Goal: Check status

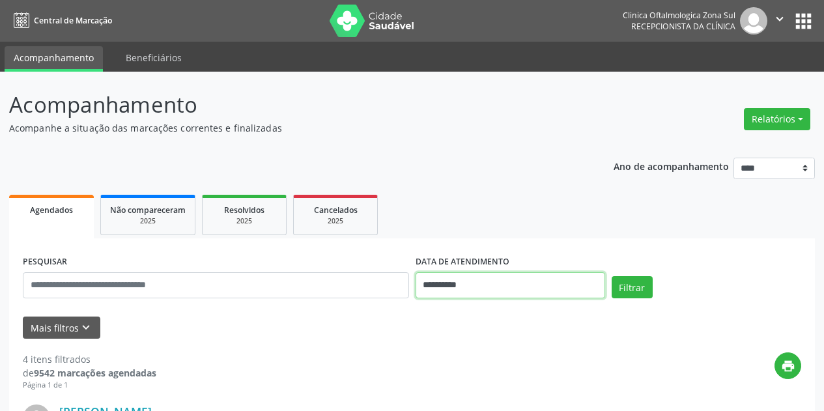
click at [520, 280] on input "**********" at bounding box center [509, 285] width 189 height 26
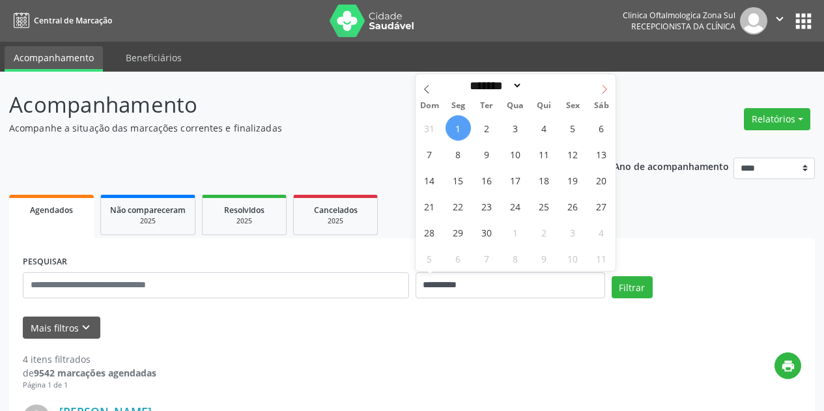
click at [609, 88] on icon at bounding box center [604, 89] width 9 height 9
select select "*"
click at [513, 127] on span "1" at bounding box center [515, 127] width 25 height 25
type input "**********"
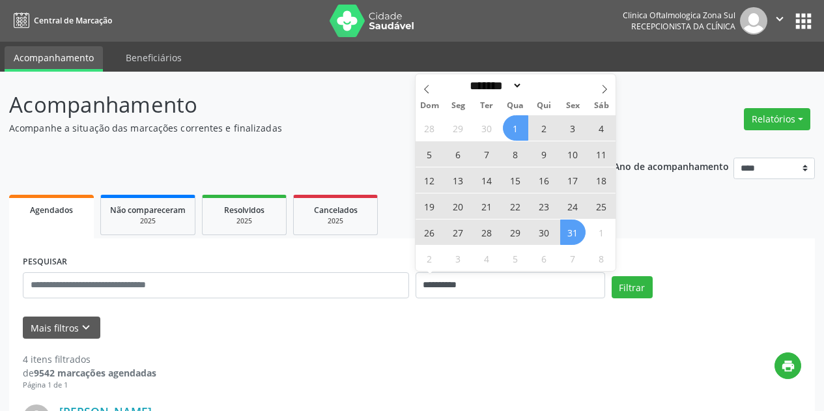
click at [571, 234] on span "31" at bounding box center [572, 231] width 25 height 25
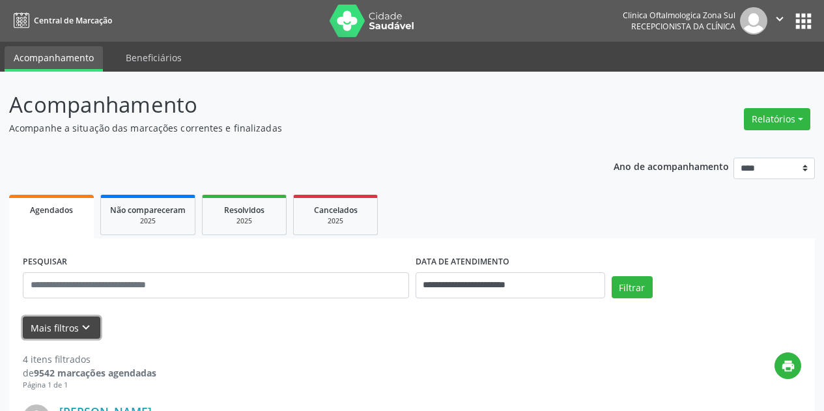
click at [65, 331] on button "Mais filtros keyboard_arrow_down" at bounding box center [61, 327] width 77 height 23
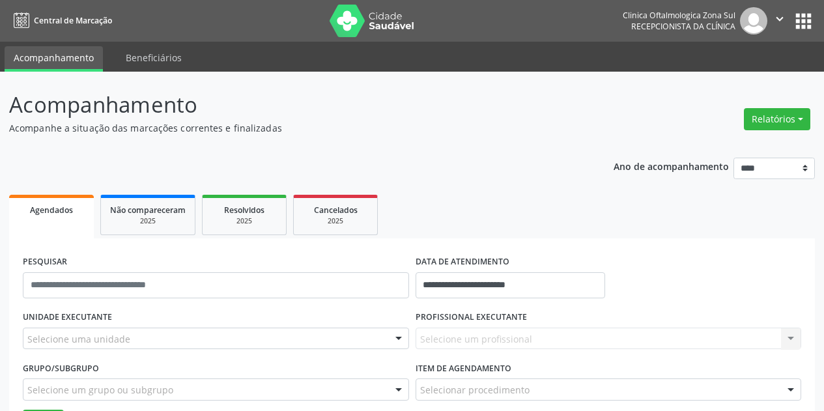
click at [135, 329] on div "UNIDADE EXECUTANTE Selecione uma unidade Todos as unidades Clinica Oftalmologic…" at bounding box center [216, 332] width 393 height 51
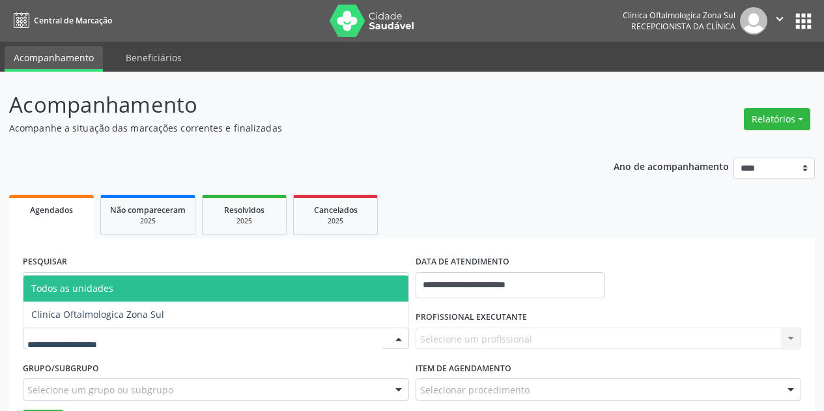
click at [135, 331] on div at bounding box center [216, 338] width 386 height 22
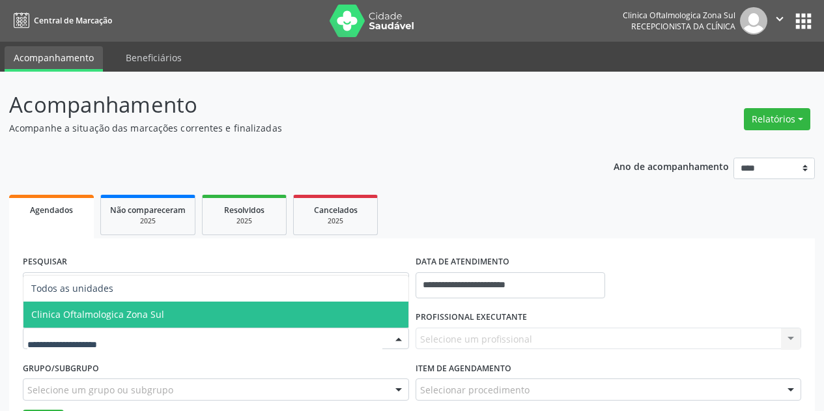
click at [141, 319] on span "Clinica Oftalmologica Zona Sul" at bounding box center [97, 314] width 133 height 12
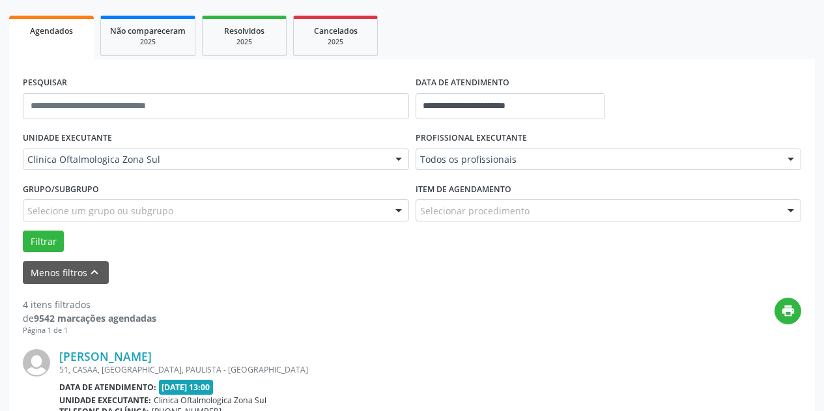
scroll to position [195, 0]
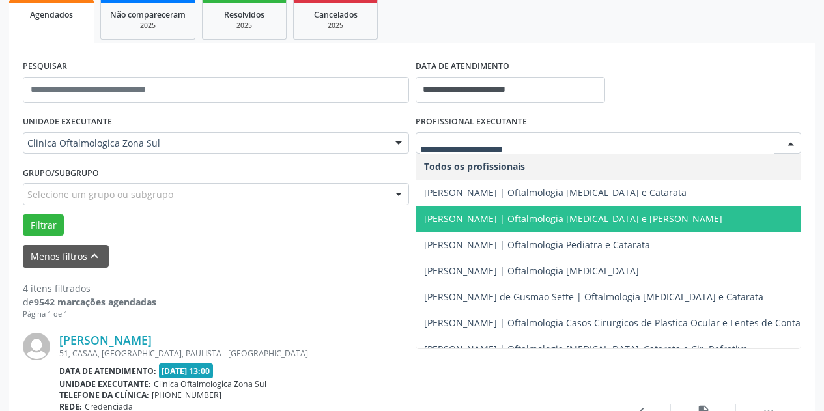
click at [518, 225] on span "[PERSON_NAME] | Oftalmologia [MEDICAL_DATA] e [PERSON_NAME]" at bounding box center [573, 218] width 298 height 12
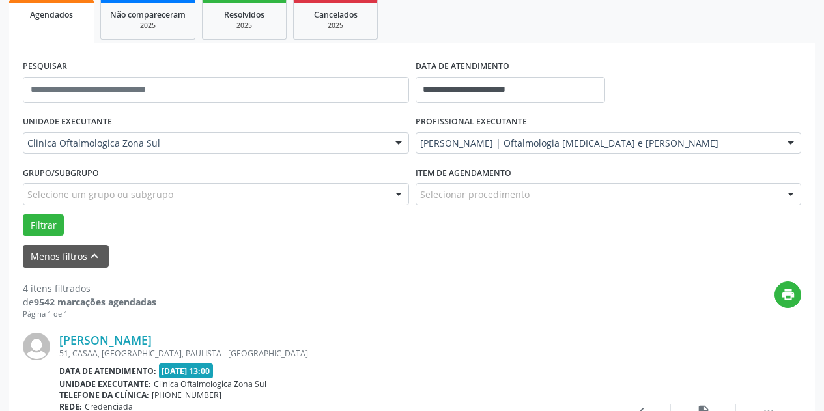
click at [322, 199] on div "Selecione um grupo ou subgrupo" at bounding box center [216, 194] width 386 height 22
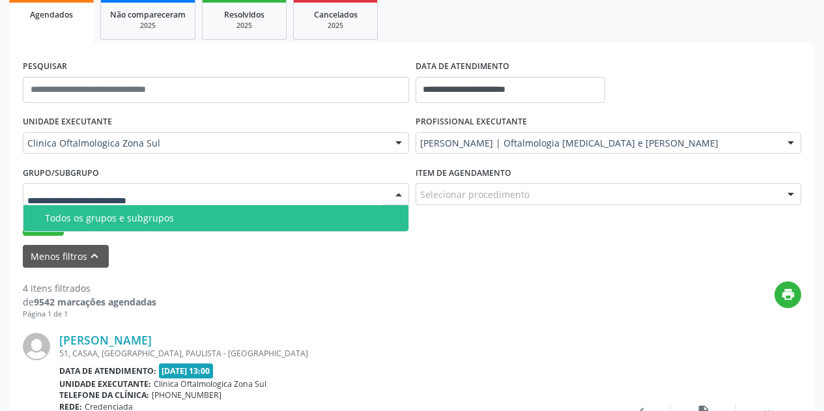
click at [302, 213] on div "Todos os grupos e subgrupos" at bounding box center [222, 218] width 355 height 10
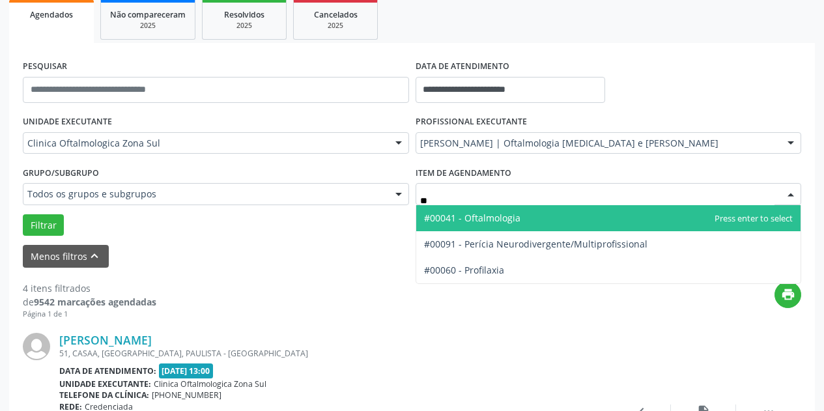
type input "***"
click at [500, 224] on span "#00041 - Oftalmologia" at bounding box center [608, 218] width 385 height 26
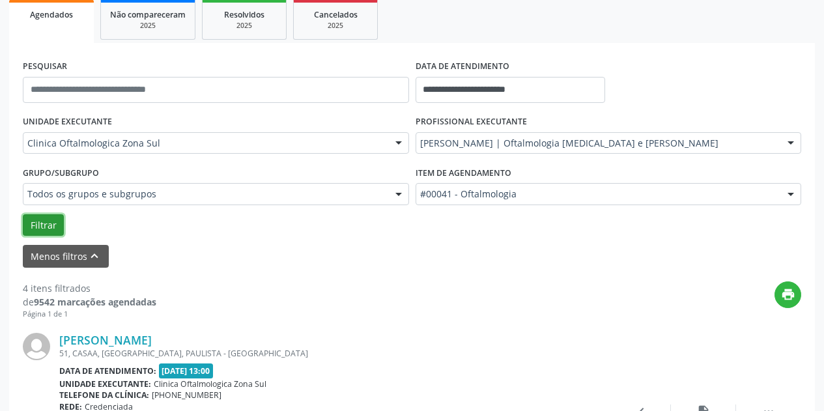
click at [56, 221] on button "Filtrar" at bounding box center [43, 225] width 41 height 22
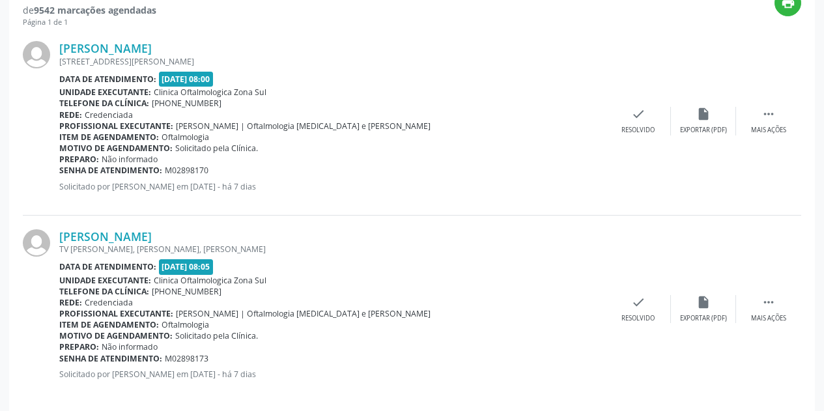
scroll to position [501, 0]
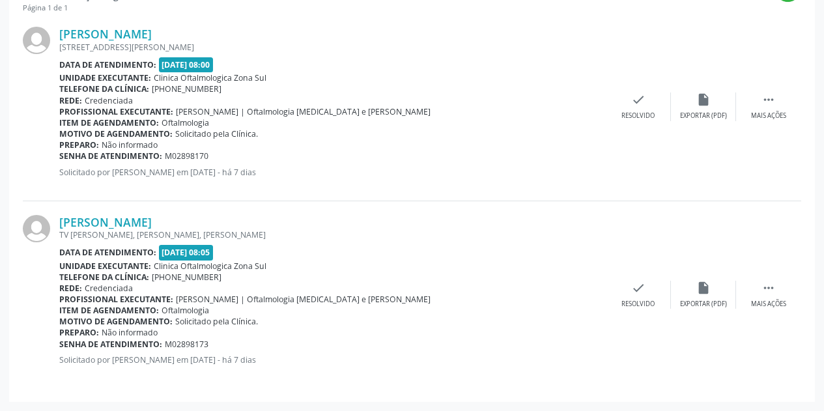
click at [561, 288] on div "Rede: Credenciada" at bounding box center [332, 288] width 546 height 11
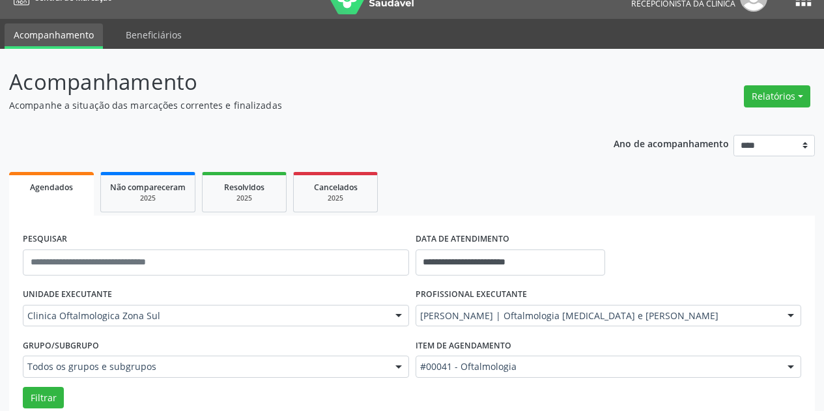
scroll to position [0, 0]
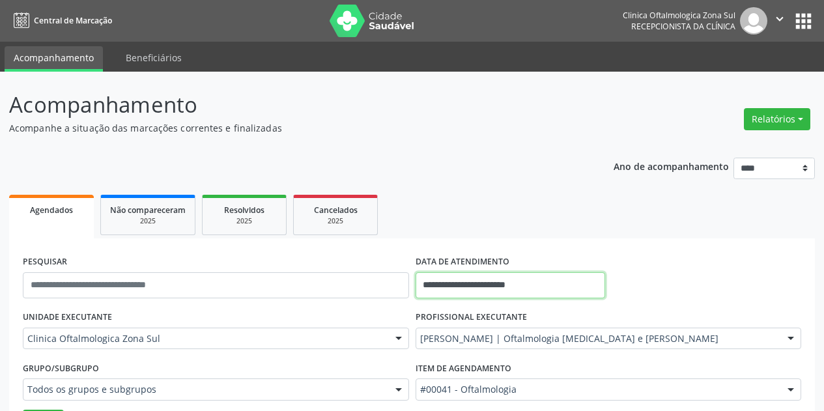
click at [568, 288] on input "**********" at bounding box center [509, 285] width 189 height 26
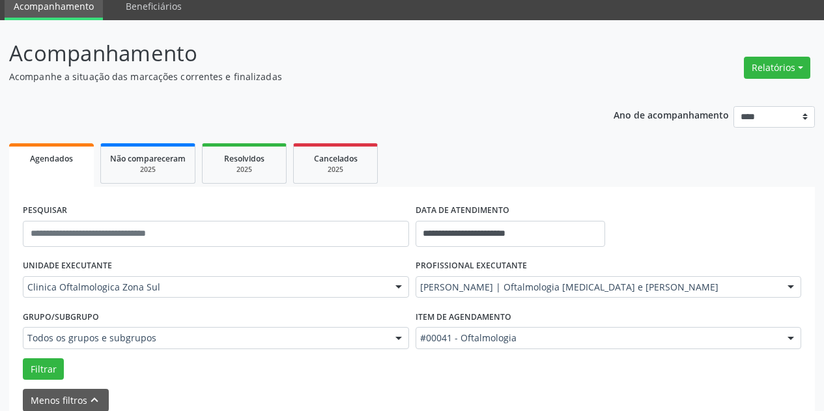
scroll to position [130, 0]
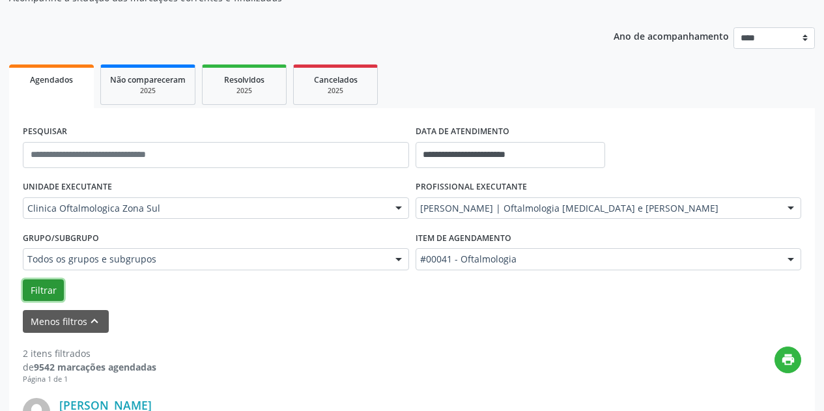
click at [47, 292] on button "Filtrar" at bounding box center [43, 290] width 41 height 22
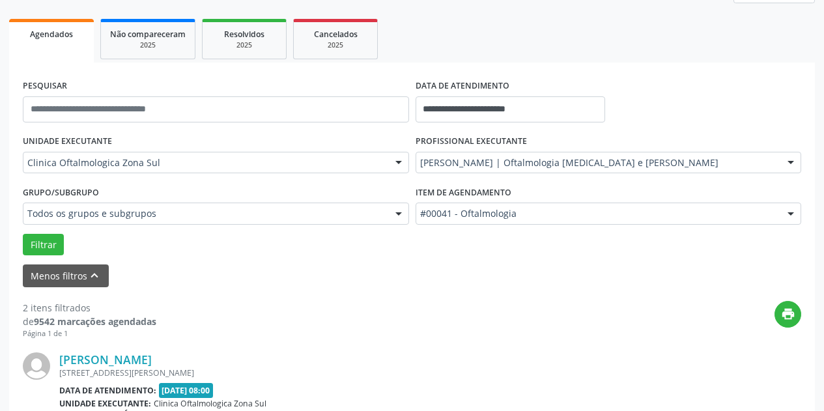
scroll to position [501, 0]
